Goal: Information Seeking & Learning: Learn about a topic

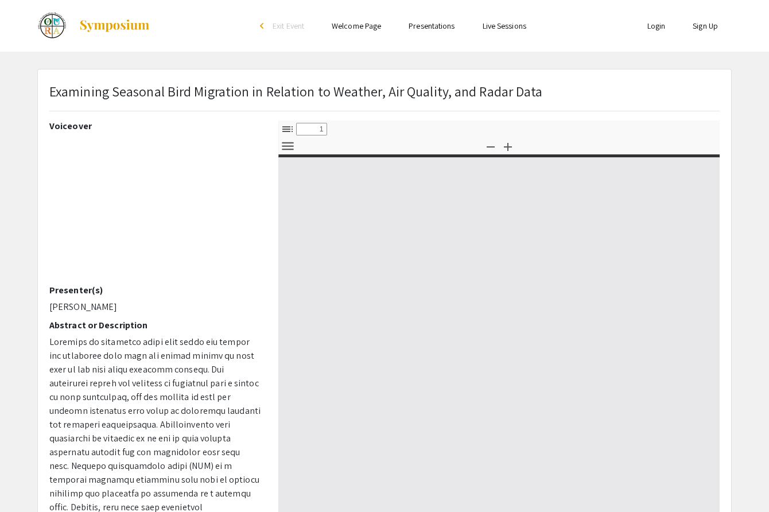
select select "custom"
type input "0"
select select "custom"
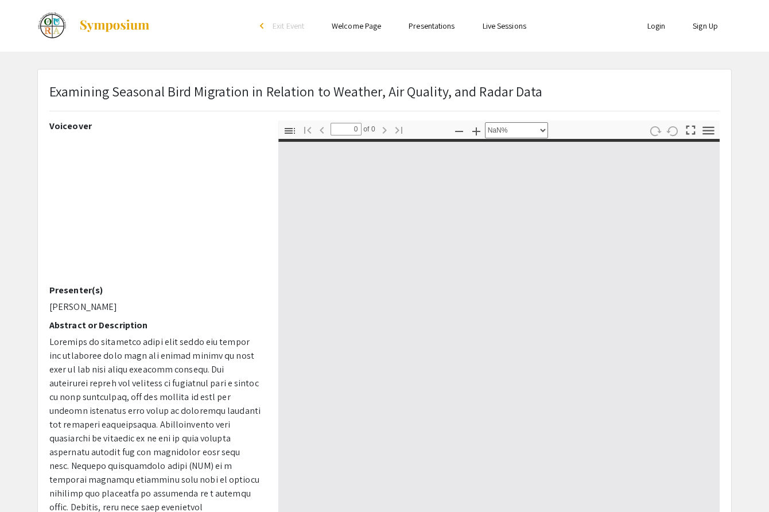
type input "1"
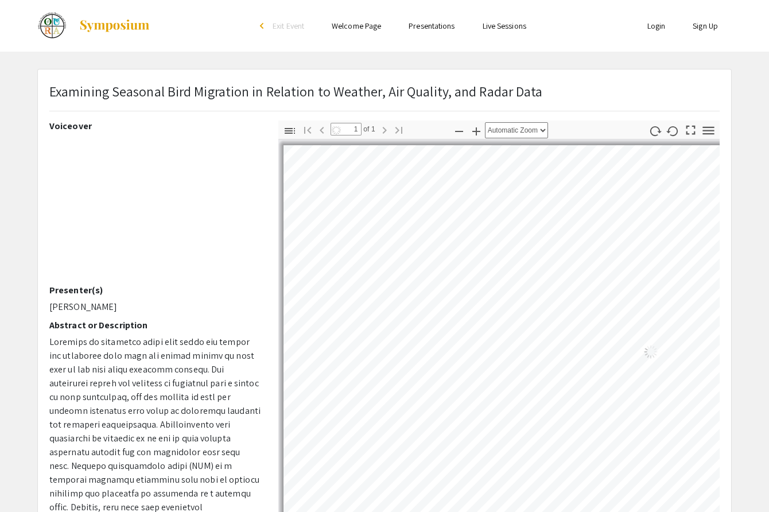
select select "auto"
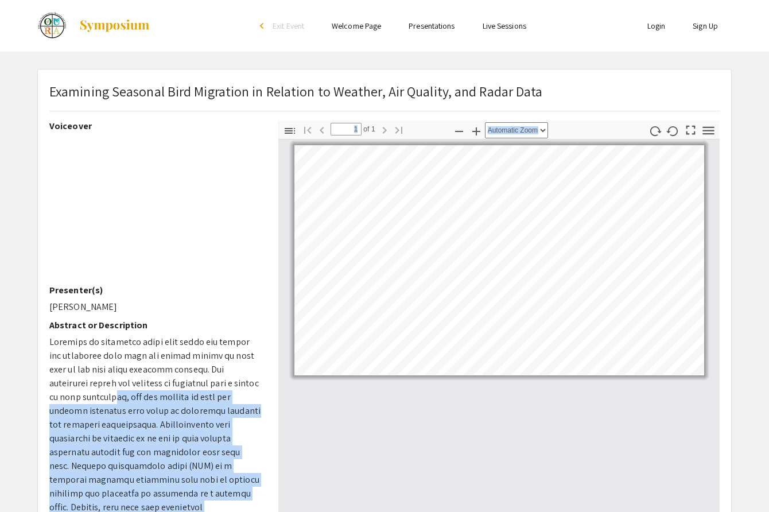
scroll to position [140, 0]
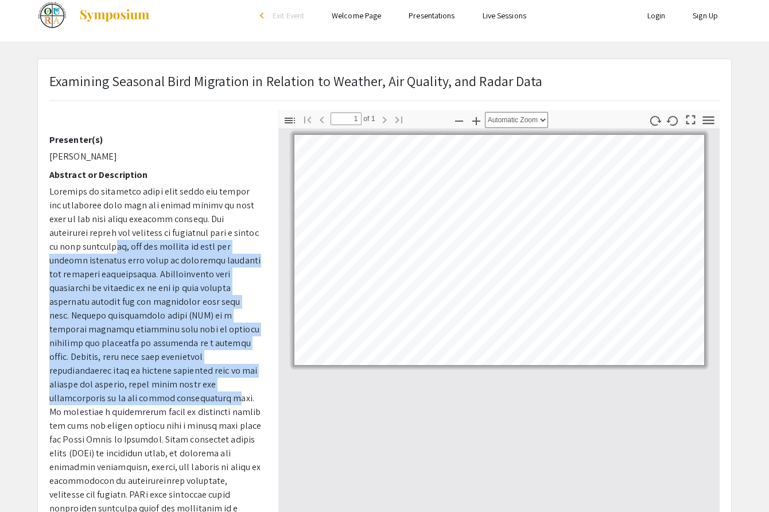
drag, startPoint x: 85, startPoint y: 393, endPoint x: 104, endPoint y: 390, distance: 19.8
click at [104, 390] on p at bounding box center [155, 419] width 212 height 468
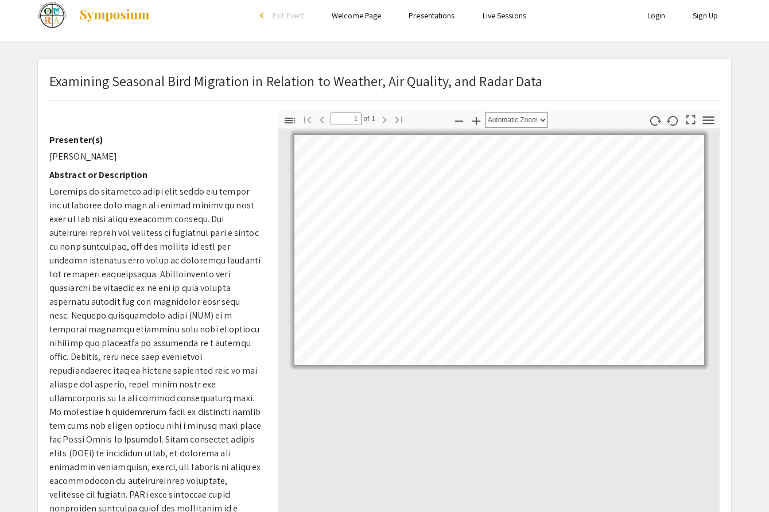
click at [102, 421] on p at bounding box center [155, 419] width 212 height 468
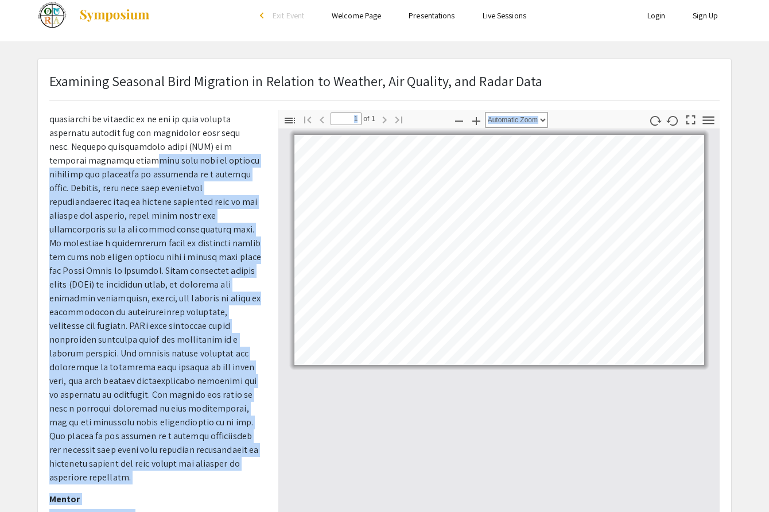
scroll to position [200, 0]
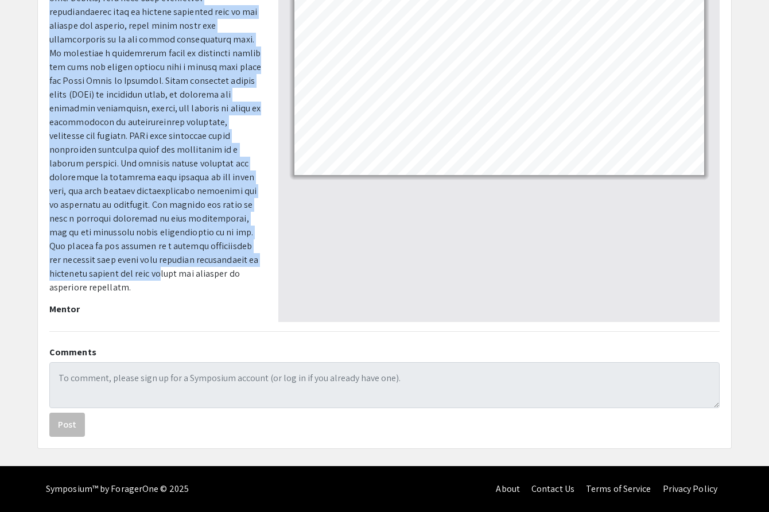
drag, startPoint x: 101, startPoint y: 332, endPoint x: 113, endPoint y: 261, distance: 72.8
click at [113, 261] on p at bounding box center [155, 60] width 212 height 468
